Goal: Task Accomplishment & Management: Use online tool/utility

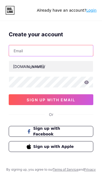
click at [73, 53] on input "text" at bounding box center [51, 50] width 84 height 11
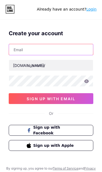
click at [73, 50] on input "text" at bounding box center [51, 50] width 84 height 11
paste input "[EMAIL_ADDRESS][DOMAIN_NAME]"
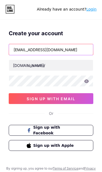
type input "[EMAIL_ADDRESS][DOMAIN_NAME]"
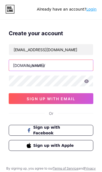
click at [70, 67] on input "text" at bounding box center [51, 66] width 84 height 11
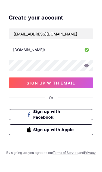
type input "i"
type input "orlandowackgroup"
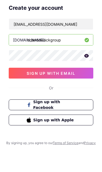
click at [86, 80] on icon at bounding box center [86, 82] width 5 height 4
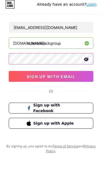
scroll to position [26, 0]
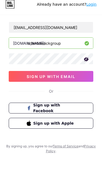
click at [78, 77] on button "sign up with email" at bounding box center [51, 82] width 84 height 11
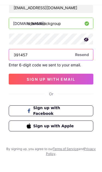
type input "391457"
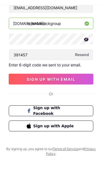
click at [17, 89] on button "sign up with email" at bounding box center [51, 94] width 84 height 11
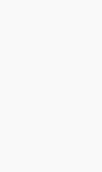
scroll to position [22, 0]
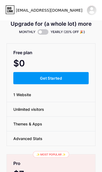
click at [74, 84] on button "Get Started" at bounding box center [50, 78] width 75 height 12
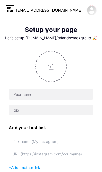
click at [49, 70] on input "file" at bounding box center [51, 66] width 30 height 30
type input "C:\fakepath\IMG_3721.jpeg"
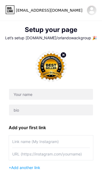
click at [62, 56] on circle at bounding box center [63, 55] width 6 height 6
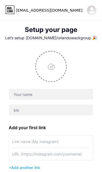
click at [52, 70] on input "file" at bounding box center [51, 66] width 30 height 30
type input "C:\fakepath\IMG_3721.jpeg"
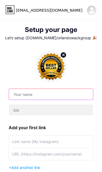
click at [64, 98] on input "text" at bounding box center [51, 94] width 84 height 11
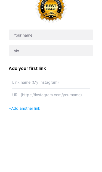
click at [24, 136] on input "text" at bounding box center [50, 142] width 77 height 12
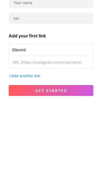
type input "Discord"
click at [26, 129] on input "text" at bounding box center [50, 135] width 77 height 12
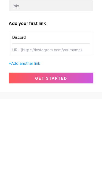
scroll to position [39, 0]
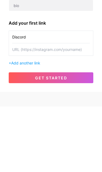
click at [32, 109] on input "text" at bounding box center [50, 115] width 77 height 12
paste input "[URL][DOMAIN_NAME]"
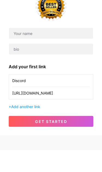
type input "[URL][DOMAIN_NAME]"
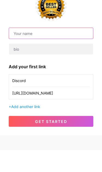
click at [20, 50] on input "text" at bounding box center [51, 55] width 84 height 11
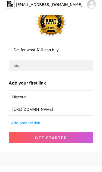
type input "Dm for what $10 can buy"
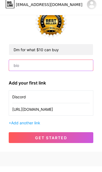
click at [26, 67] on input "text" at bounding box center [51, 71] width 84 height 11
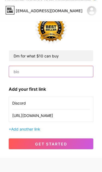
scroll to position [61, 0]
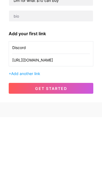
click at [30, 138] on button "get started" at bounding box center [51, 143] width 84 height 11
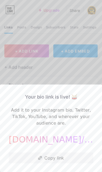
click at [55, 157] on button "Copy link" at bounding box center [51, 158] width 84 height 11
click at [58, 156] on button "Copy link" at bounding box center [51, 158] width 84 height 11
click at [60, 153] on button "Copy link" at bounding box center [51, 158] width 84 height 11
click at [75, 78] on div at bounding box center [51, 86] width 102 height 172
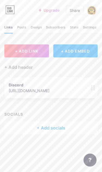
click at [37, 53] on button "+ ADD LINK" at bounding box center [26, 50] width 44 height 13
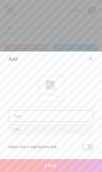
click at [51, 116] on input "text" at bounding box center [51, 116] width 84 height 11
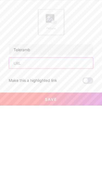
click at [23, 124] on input "text" at bounding box center [51, 129] width 84 height 11
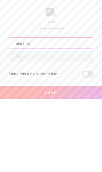
click at [45, 111] on input "Teleramb" at bounding box center [51, 116] width 84 height 11
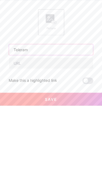
type input "Teleram"
click at [22, 124] on input "text" at bounding box center [51, 129] width 84 height 11
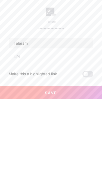
scroll to position [21, 0]
click at [35, 124] on input "text" at bounding box center [51, 129] width 84 height 11
paste input "[URL][DOMAIN_NAME]"
type input "[URL][DOMAIN_NAME]"
click at [21, 159] on button "Save" at bounding box center [51, 165] width 102 height 13
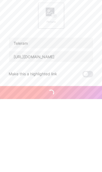
scroll to position [22, 0]
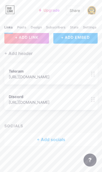
click at [13, 50] on div "+ Add header" at bounding box center [18, 53] width 28 height 7
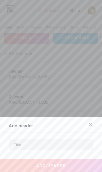
click at [75, 104] on div at bounding box center [51, 86] width 102 height 172
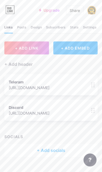
scroll to position [0, 0]
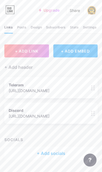
click at [54, 153] on div "+ Add socials" at bounding box center [50, 153] width 93 height 13
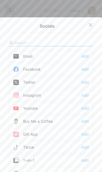
click at [91, 20] on div at bounding box center [90, 25] width 10 height 10
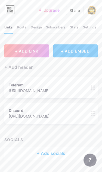
click at [23, 50] on span "+ ADD LINK" at bounding box center [26, 51] width 23 height 5
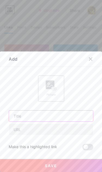
click at [53, 119] on input "text" at bounding box center [51, 116] width 84 height 11
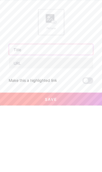
click at [28, 111] on input "text" at bounding box center [51, 116] width 84 height 11
click at [21, 124] on input "text" at bounding box center [51, 129] width 84 height 11
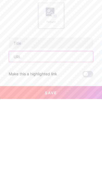
paste input "[URL][DOMAIN_NAME]"
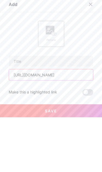
type input "[URL][DOMAIN_NAME]"
click at [18, 111] on input "text" at bounding box center [51, 116] width 84 height 11
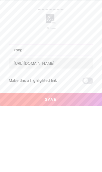
type input "zangi"
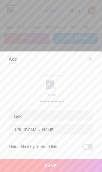
click at [53, 166] on span "Save" at bounding box center [51, 165] width 12 height 5
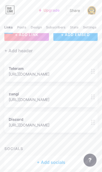
scroll to position [0, 0]
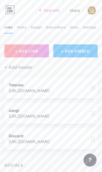
click at [20, 53] on span "+ ADD LINK" at bounding box center [26, 51] width 23 height 5
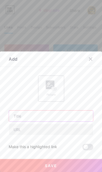
click at [59, 118] on input "text" at bounding box center [51, 116] width 84 height 11
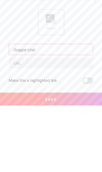
type input "Goggle chat"
click at [23, 124] on input "text" at bounding box center [51, 129] width 84 height 11
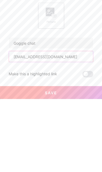
type input "[EMAIL_ADDRESS][DOMAIN_NAME]"
click at [24, 159] on button "Save" at bounding box center [51, 165] width 102 height 13
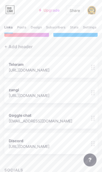
scroll to position [0, 0]
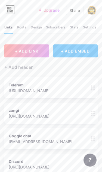
click at [91, 14] on img at bounding box center [91, 10] width 10 height 10
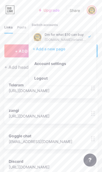
scroll to position [39, 0]
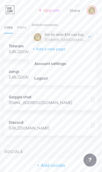
click at [51, 115] on div "Discord [URL][DOMAIN_NAME] 0" at bounding box center [50, 125] width 93 height 21
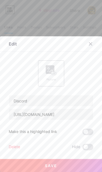
click at [6, 31] on div at bounding box center [51, 86] width 102 height 172
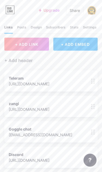
scroll to position [0, 0]
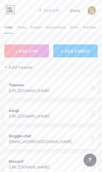
click at [9, 12] on icon at bounding box center [9, 9] width 9 height 9
